Goal: Task Accomplishment & Management: Manage account settings

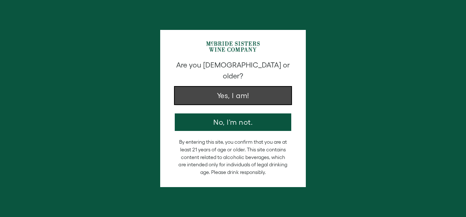
click at [226, 88] on button "Yes, I am!" at bounding box center [233, 95] width 116 height 17
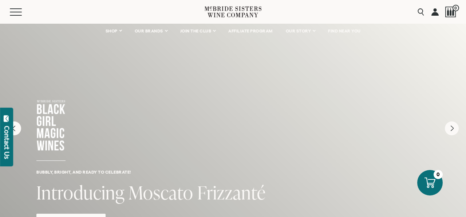
click at [435, 15] on link at bounding box center [434, 12] width 7 height 24
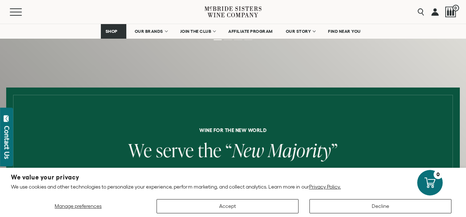
scroll to position [148, 0]
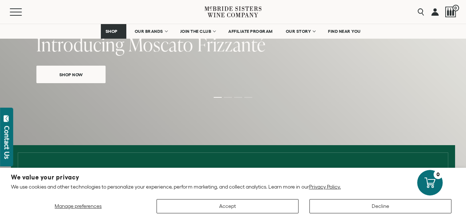
click at [89, 77] on link "Shop Now" at bounding box center [70, 74] width 69 height 17
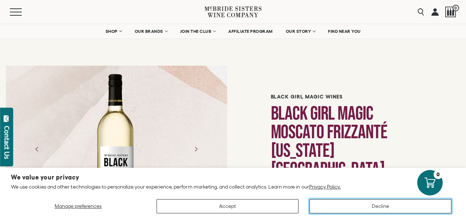
click at [352, 205] on button "Decline" at bounding box center [380, 206] width 142 height 14
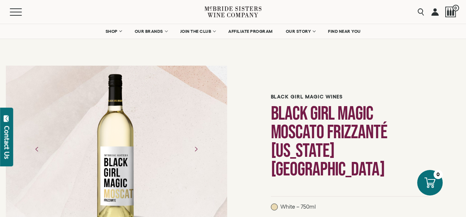
click at [438, 12] on link at bounding box center [434, 12] width 7 height 24
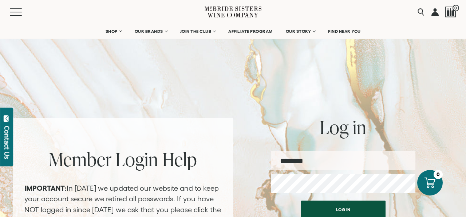
type input "**********"
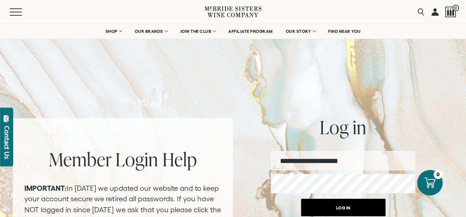
click at [336, 210] on button "Log in" at bounding box center [343, 206] width 84 height 17
click at [337, 208] on button "Log in" at bounding box center [343, 206] width 84 height 17
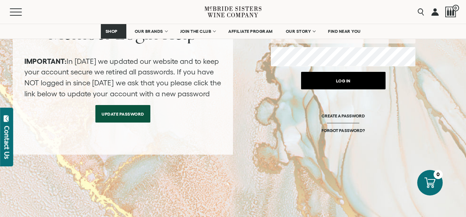
scroll to position [116, 0]
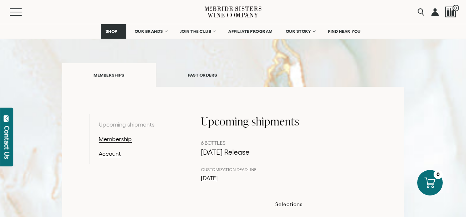
scroll to position [72, 0]
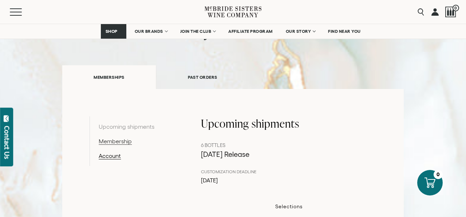
click at [127, 141] on link "Membership" at bounding box center [136, 141] width 75 height 9
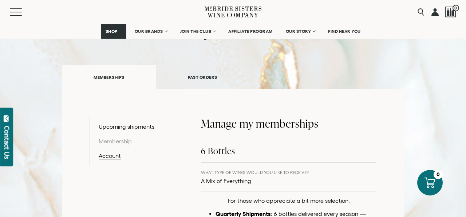
scroll to position [95, 0]
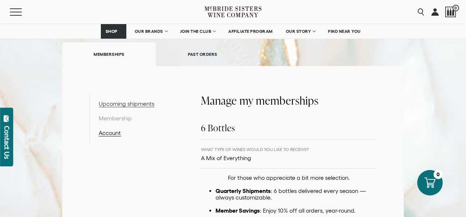
click at [136, 102] on link "Upcoming shipments" at bounding box center [136, 103] width 75 height 9
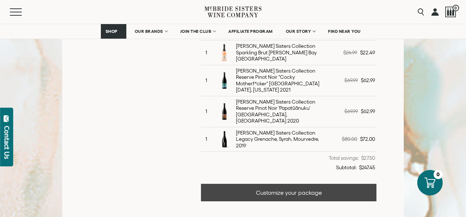
scroll to position [295, 0]
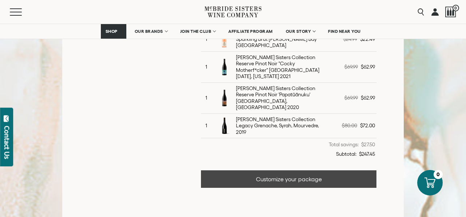
click at [240, 170] on link "Customize your package" at bounding box center [288, 178] width 175 height 17
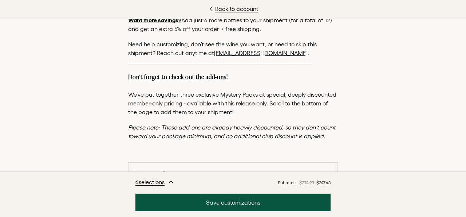
scroll to position [92, 0]
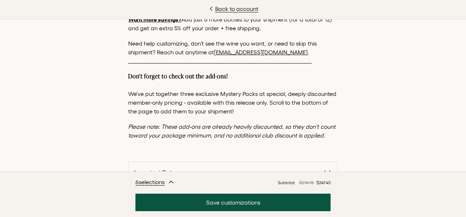
click at [253, 54] on link "[EMAIL_ADDRESS][DOMAIN_NAME]" at bounding box center [261, 52] width 94 height 7
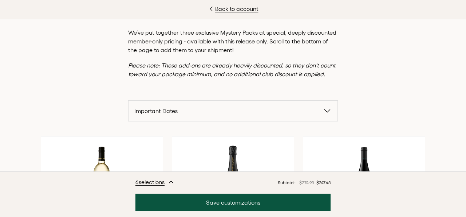
scroll to position [154, 0]
click at [328, 110] on icon "button" at bounding box center [327, 110] width 9 height 9
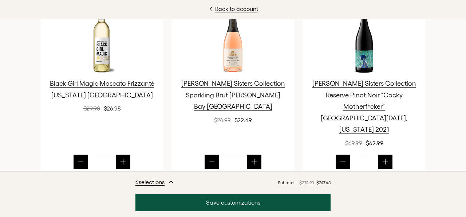
scroll to position [353, 0]
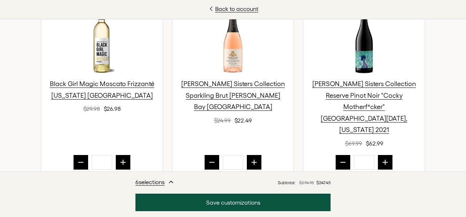
click at [83, 155] on button "prior quantity" at bounding box center [81, 162] width 15 height 15
type input "*"
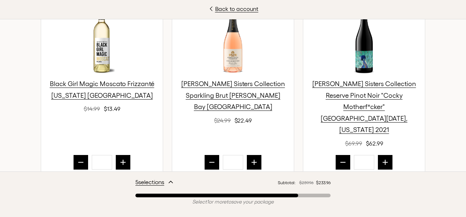
click at [213, 158] on icon "prior quantity" at bounding box center [211, 161] width 7 height 7
type input "*"
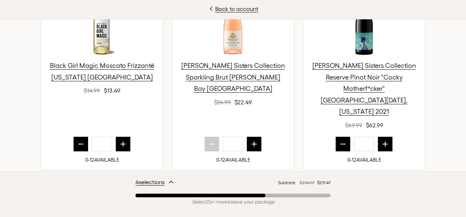
scroll to position [373, 0]
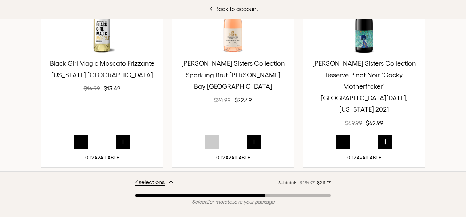
click at [345, 138] on icon "prior quantity" at bounding box center [342, 141] width 7 height 7
type input "*"
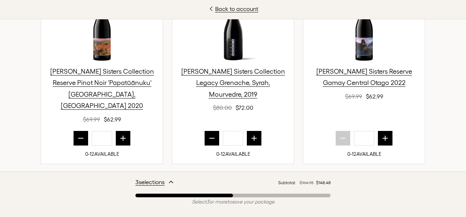
scroll to position [568, 0]
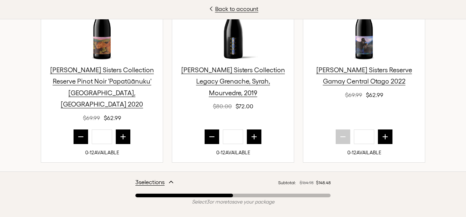
click at [80, 133] on icon "prior quantity" at bounding box center [80, 136] width 7 height 7
type input "*"
click at [212, 133] on icon "prior quantity" at bounding box center [211, 136] width 7 height 7
type input "*"
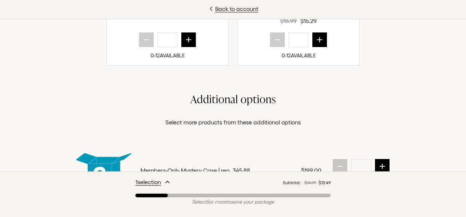
scroll to position [1078, 0]
click at [317, 43] on icon "next quantity" at bounding box center [319, 39] width 7 height 7
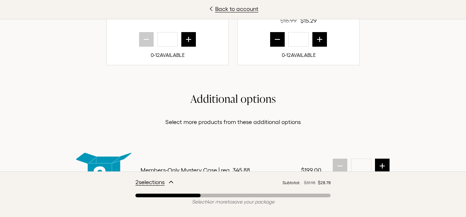
click at [317, 43] on icon "next quantity" at bounding box center [319, 39] width 7 height 7
type input "*"
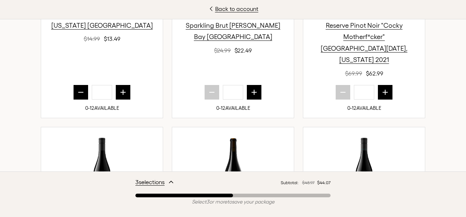
scroll to position [383, 0]
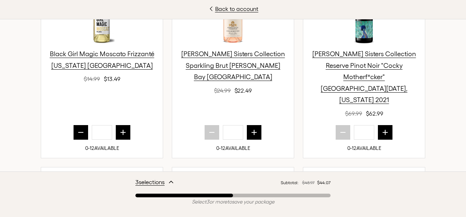
click at [256, 129] on icon "next quantity" at bounding box center [253, 132] width 7 height 7
type input "*"
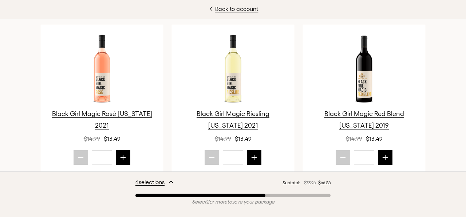
scroll to position [917, 0]
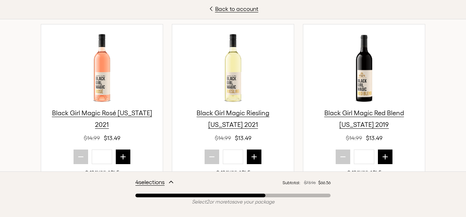
click at [386, 153] on icon "next quantity" at bounding box center [385, 156] width 7 height 7
type input "*"
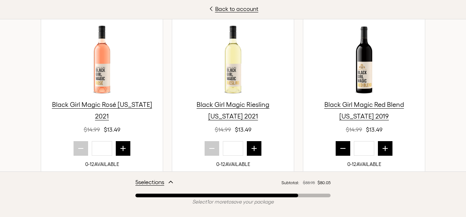
scroll to position [897, 0]
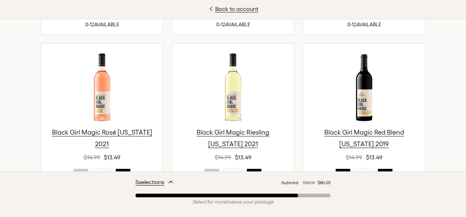
click at [121, 169] on button "next quantity" at bounding box center [123, 176] width 15 height 15
type input "*"
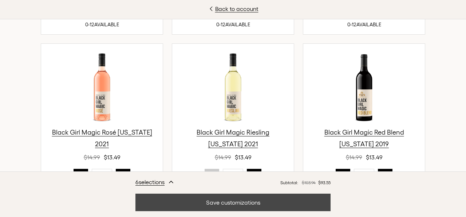
click at [214, 200] on button "Save customizations" at bounding box center [232, 201] width 195 height 17
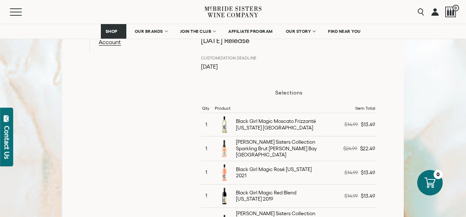
scroll to position [191, 0]
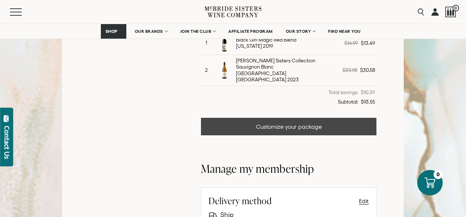
click at [257, 119] on link "Customize your package" at bounding box center [288, 126] width 175 height 17
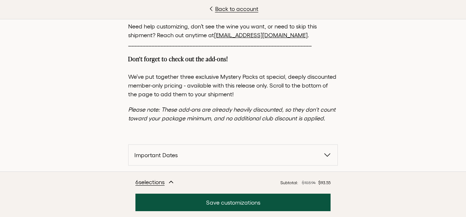
scroll to position [87, 0]
